Goal: Find contact information: Find contact information

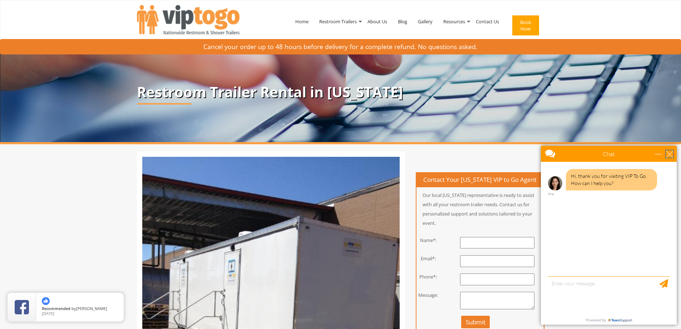
click at [671, 153] on div "close" at bounding box center [669, 153] width 7 height 7
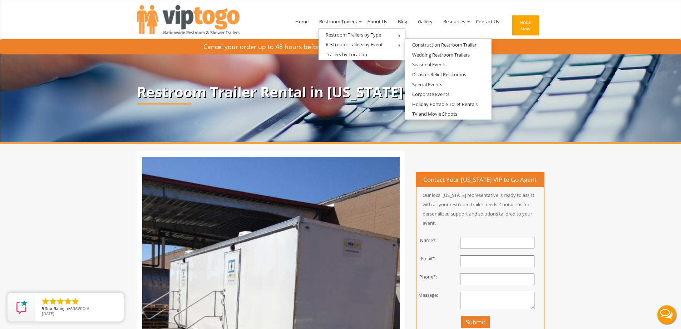
click at [593, 108] on img at bounding box center [346, 97] width 692 height 89
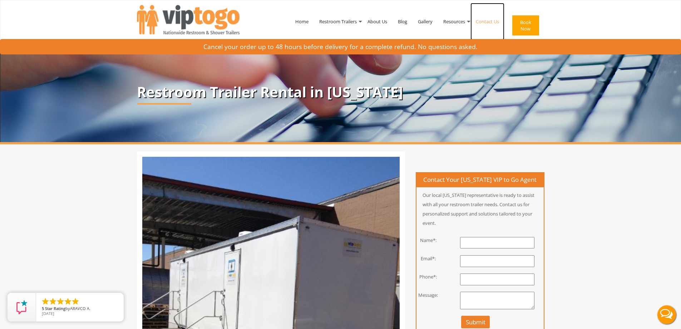
click at [490, 16] on link "Contact Us" at bounding box center [488, 21] width 34 height 37
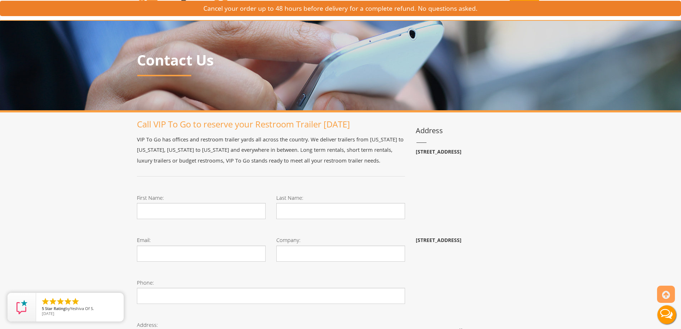
scroll to position [179, 0]
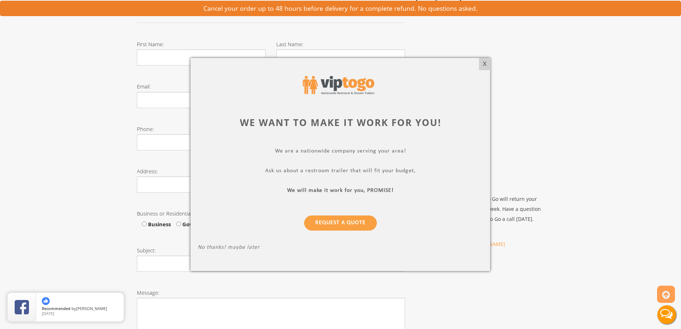
drag, startPoint x: 480, startPoint y: 63, endPoint x: 407, endPoint y: 31, distance: 79.6
click at [480, 63] on div "X" at bounding box center [484, 64] width 11 height 12
